Goal: Information Seeking & Learning: Learn about a topic

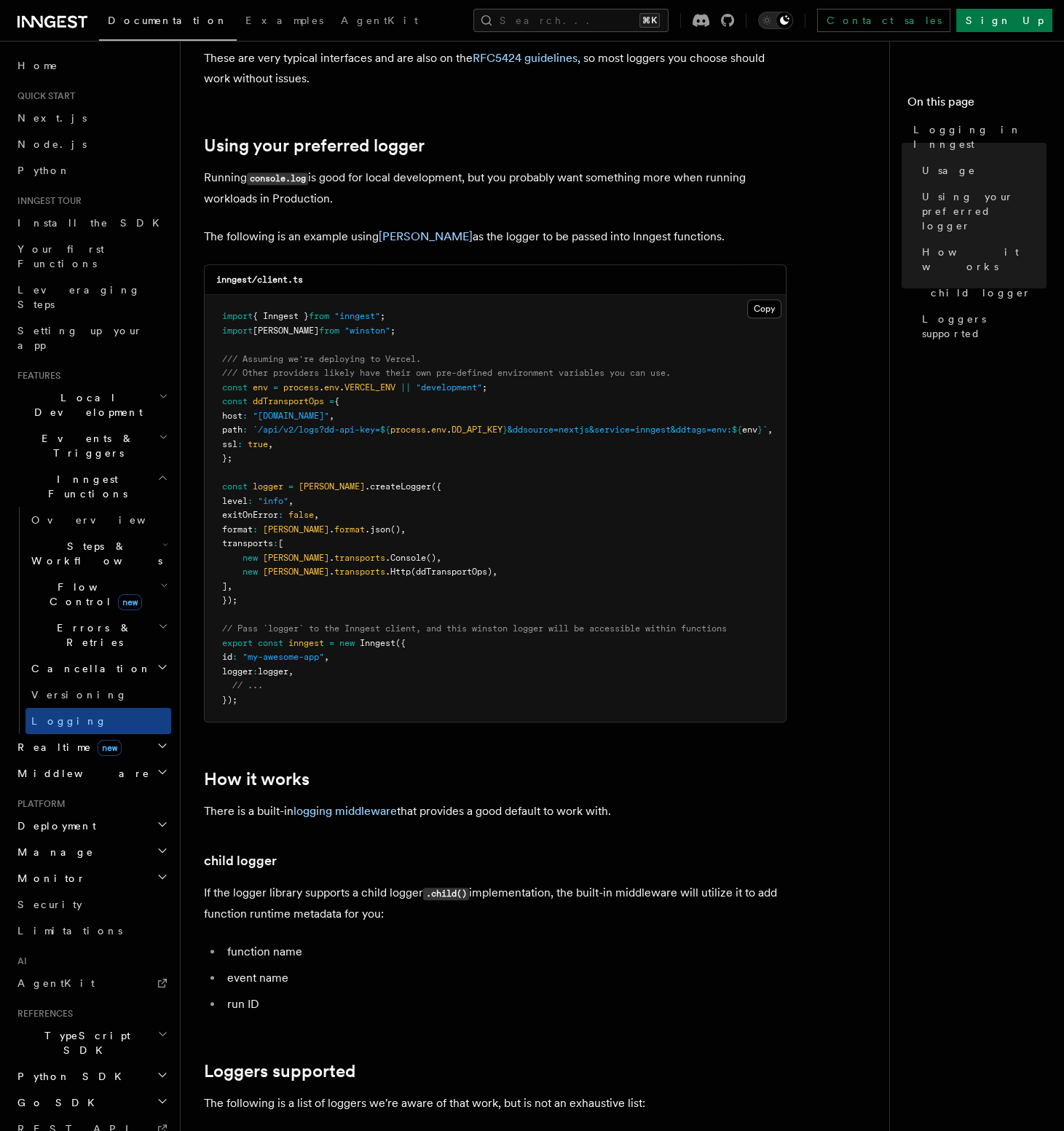
scroll to position [1043, 0]
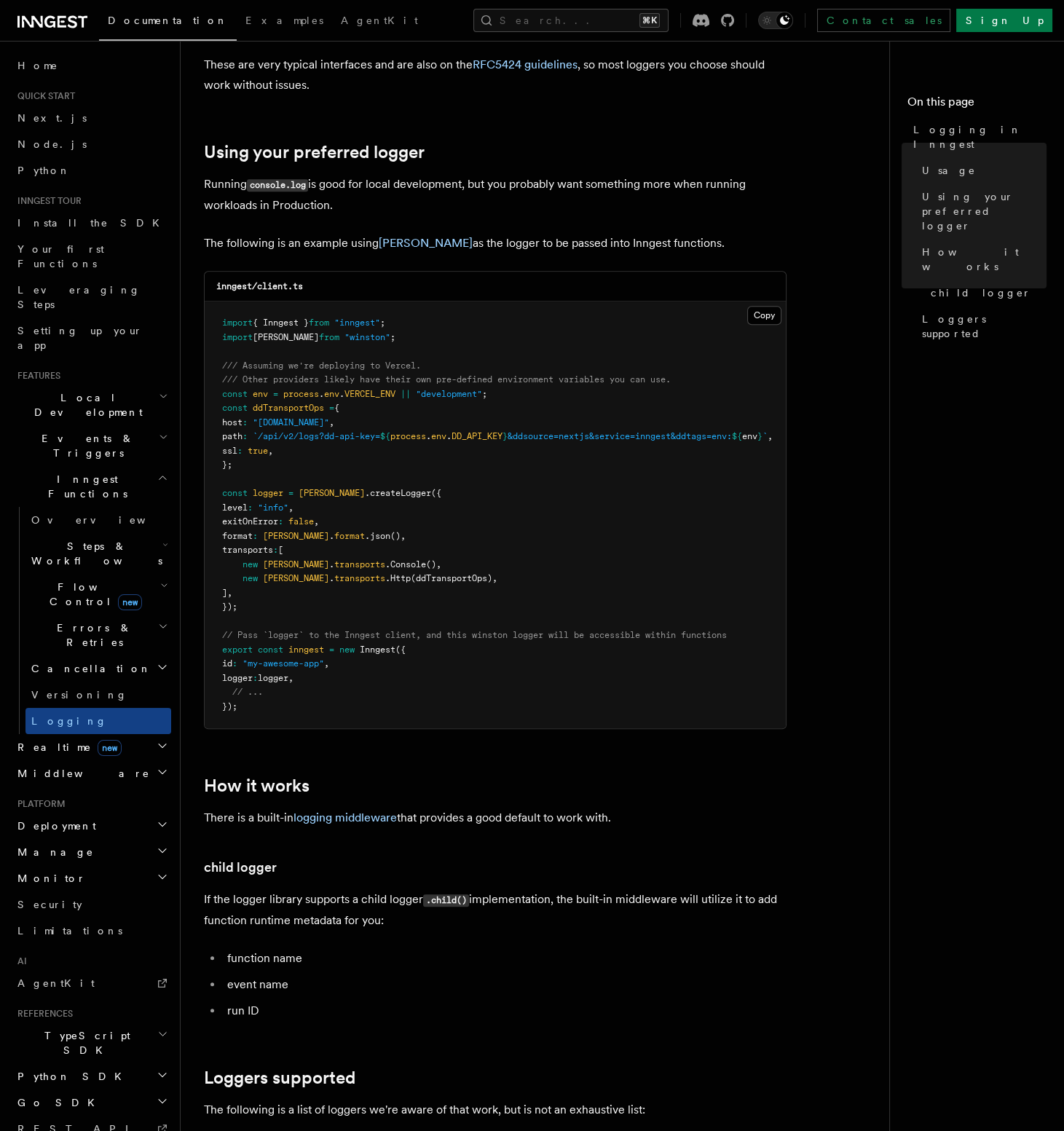
click at [326, 488] on span "[PERSON_NAME]" at bounding box center [331, 493] width 66 height 10
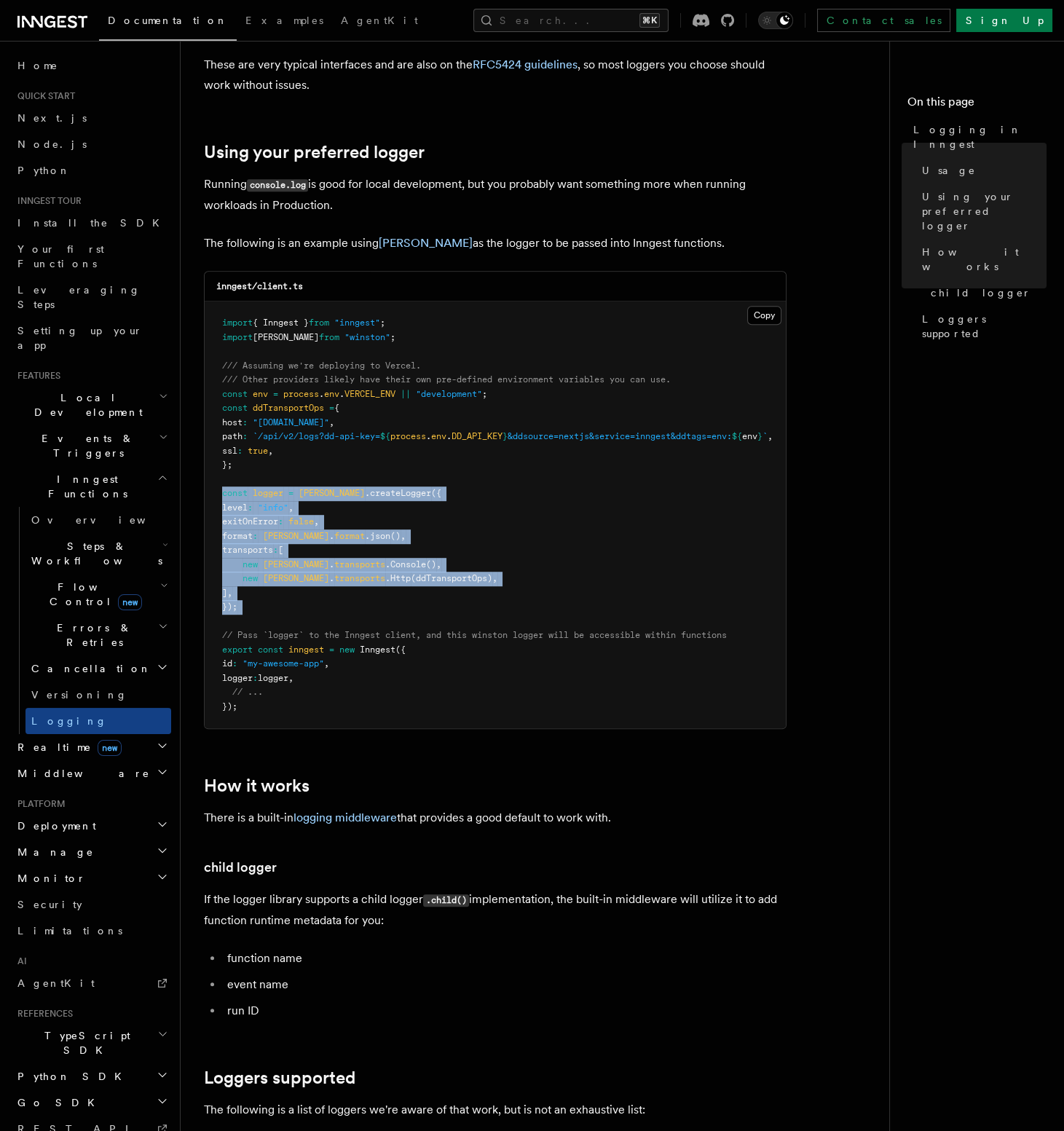
drag, startPoint x: 326, startPoint y: 477, endPoint x: 331, endPoint y: 595, distance: 118.1
click at [331, 595] on pre "import { Inngest } from "inngest" ; import winston from "winston" ; /// Assumin…" at bounding box center [495, 515] width 581 height 427
copy code "const logger = [PERSON_NAME] .createLogger ({ level : "info" , exitOnError : fa…"
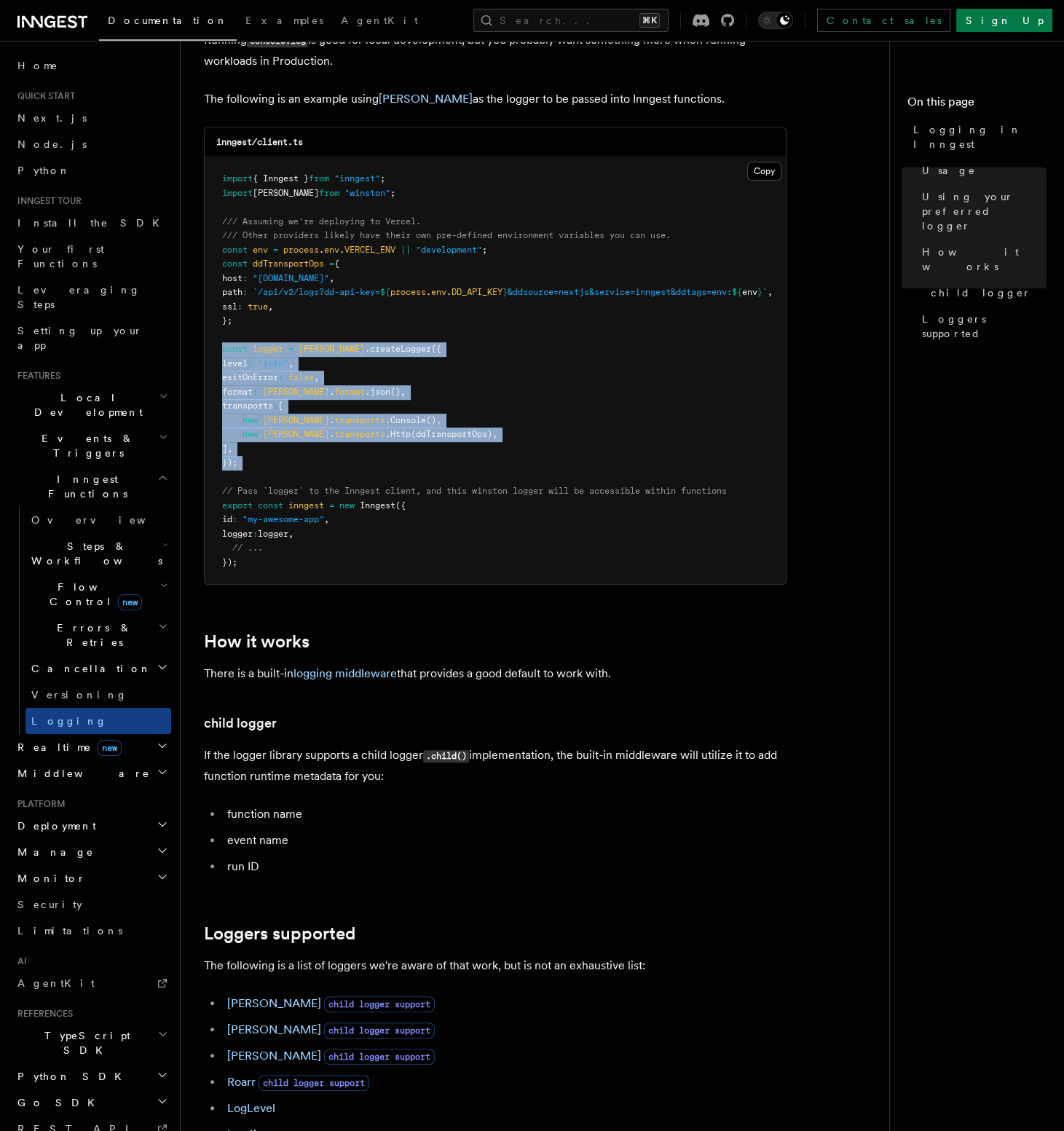
scroll to position [1194, 0]
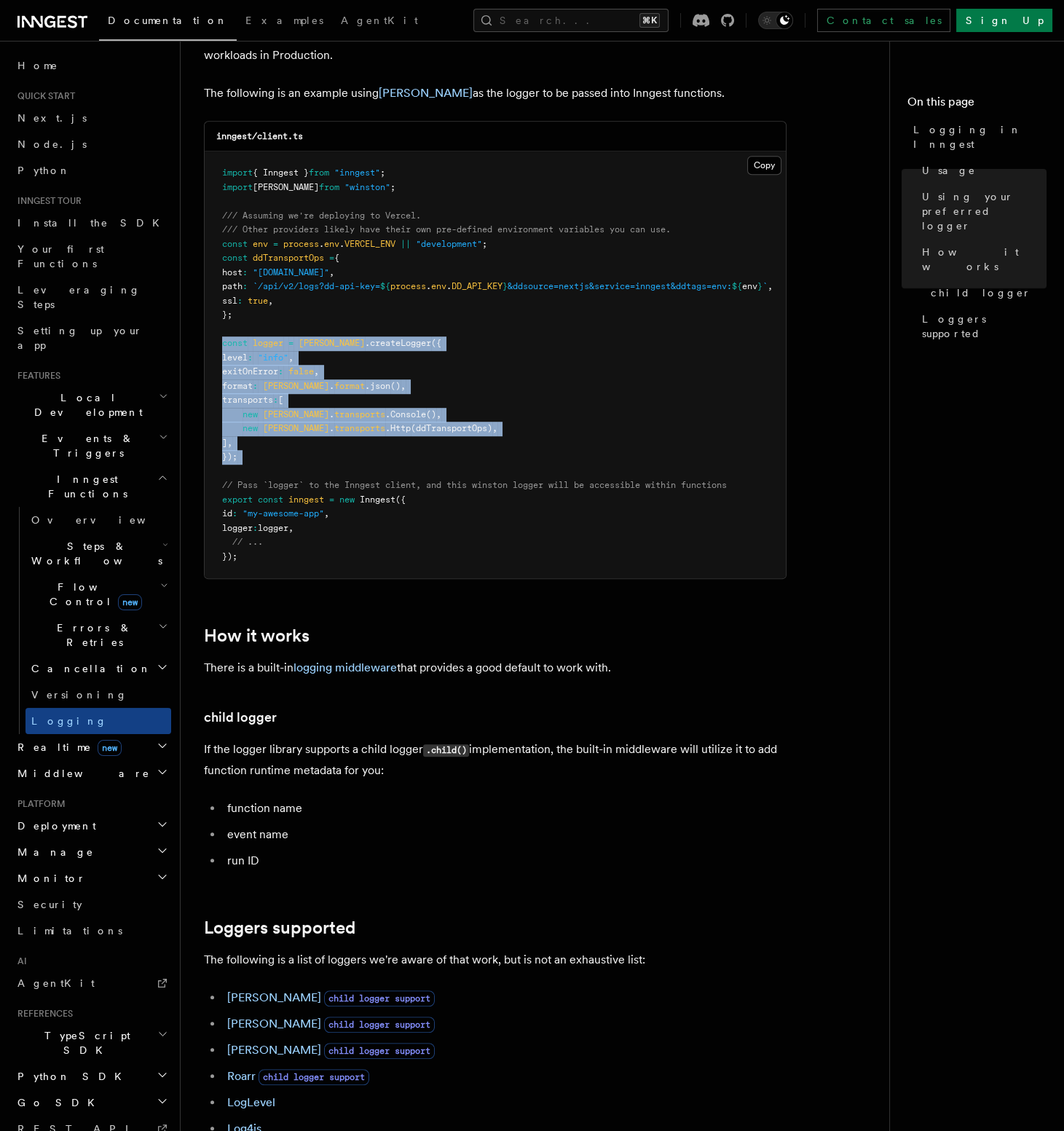
copy code "const logger = [PERSON_NAME] .createLogger ({ level : "info" , exitOnError : fa…"
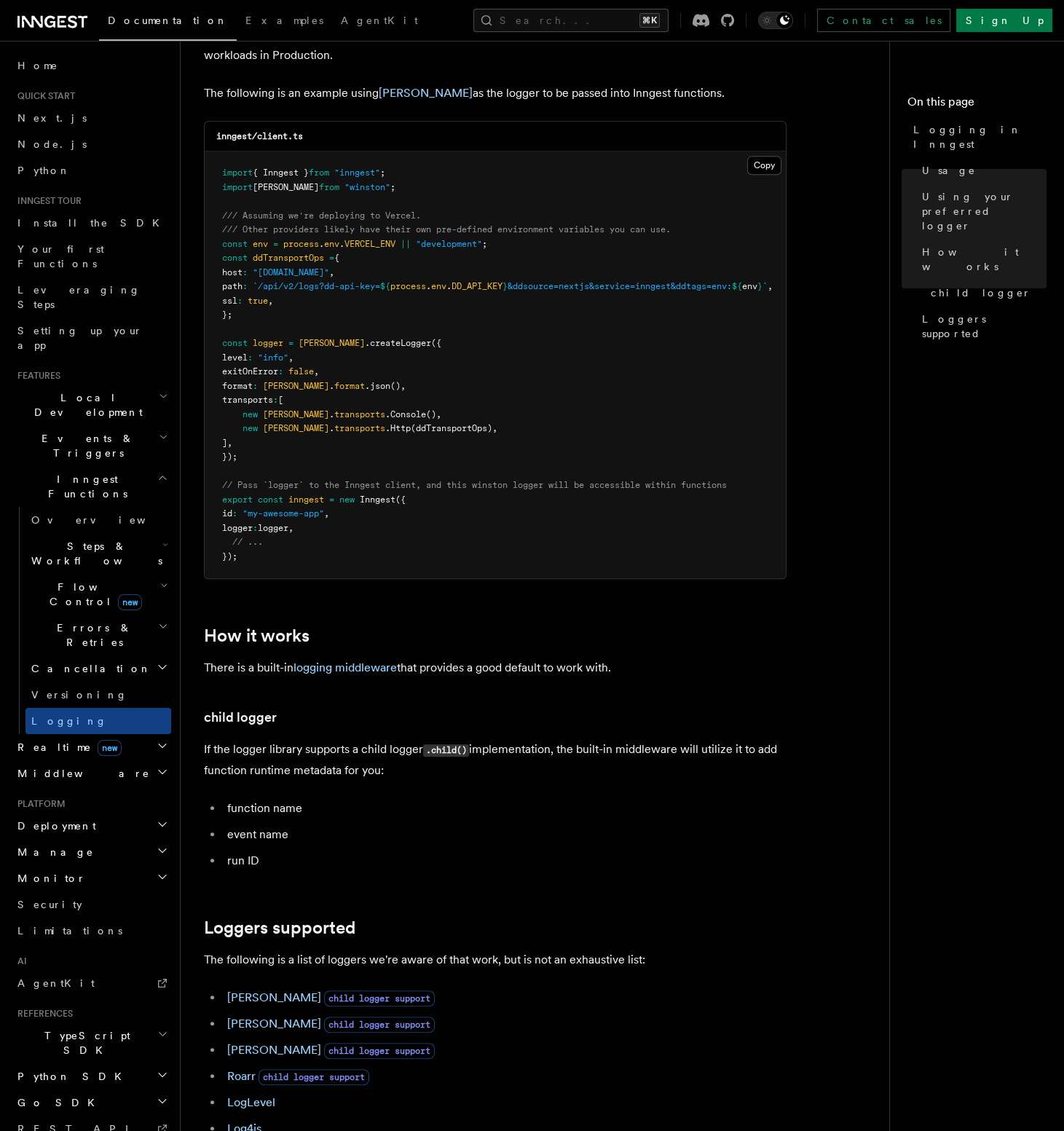
click at [233, 182] on span "import" at bounding box center [237, 187] width 31 height 10
copy code "import [PERSON_NAME] from "winston" ;"
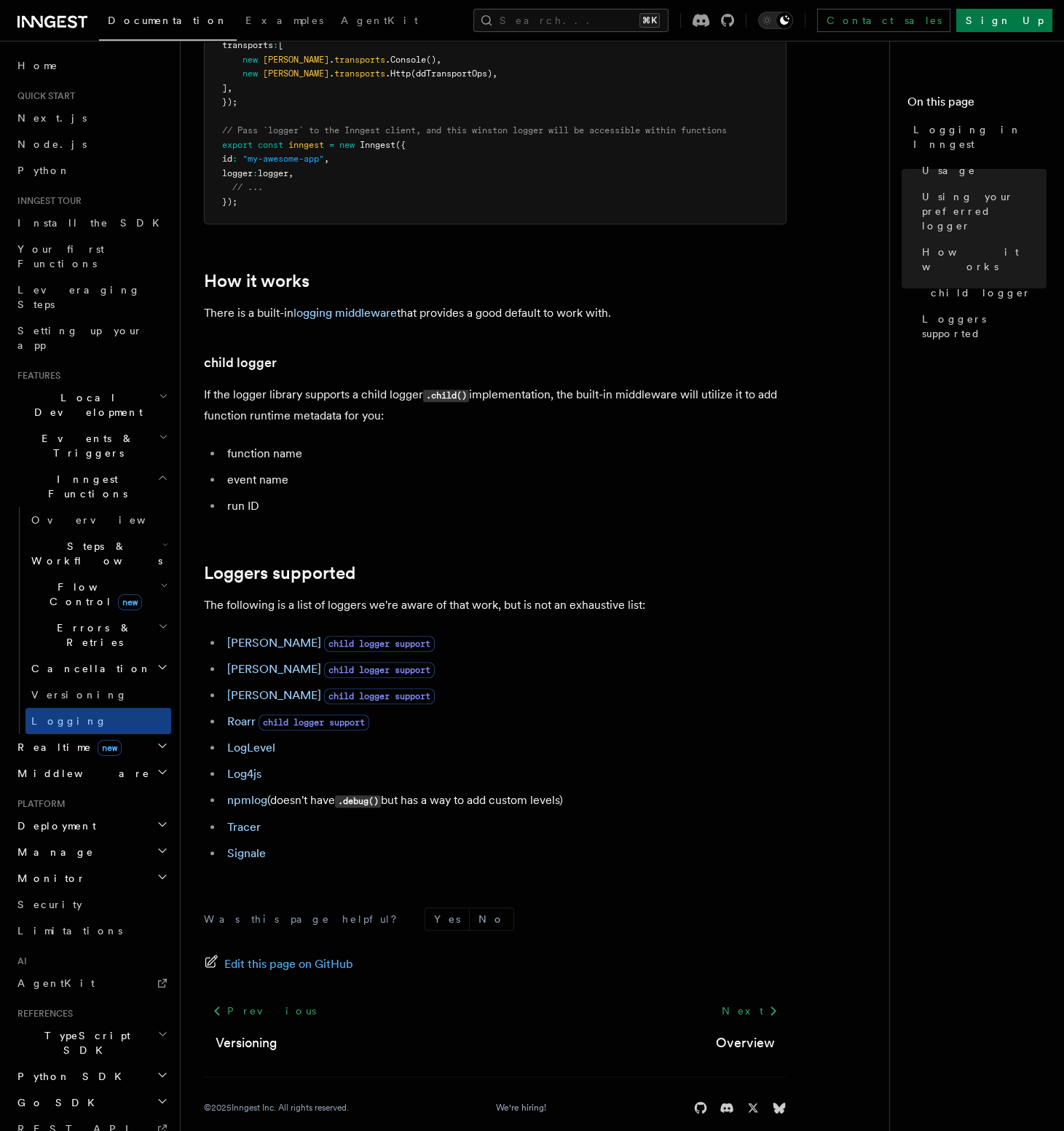
scroll to position [1547, 0]
click at [239, 663] on link "[PERSON_NAME]" at bounding box center [274, 670] width 94 height 14
